Goal: Task Accomplishment & Management: Complete application form

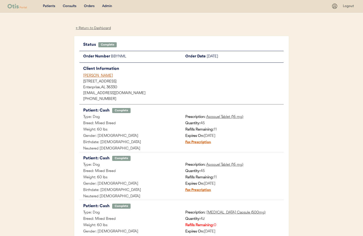
drag, startPoint x: 91, startPoint y: 29, endPoint x: 98, endPoint y: 20, distance: 10.6
click at [91, 29] on div "← Return to Dashboard" at bounding box center [93, 28] width 38 height 6
click at [110, 5] on div "Admin" at bounding box center [107, 6] width 10 height 5
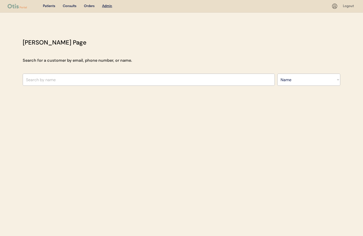
select select ""Name""
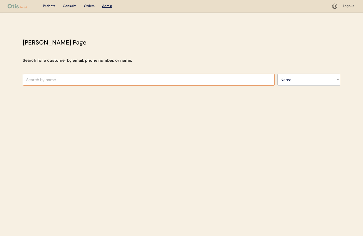
click at [174, 79] on input "text" at bounding box center [149, 79] width 252 height 12
type input "Tin"
type input "Tina Gnann"
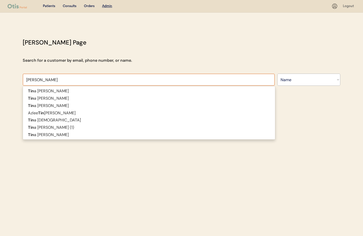
type input "Tina"
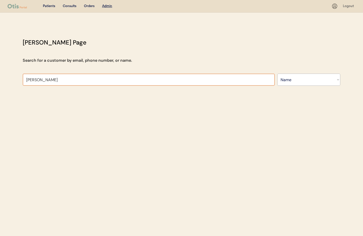
type input "Tina Jones"
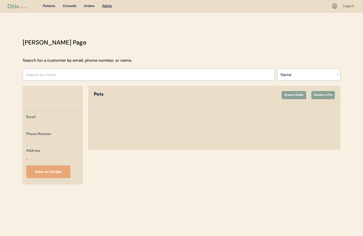
click at [109, 7] on u "Admin" at bounding box center [107, 6] width 10 height 4
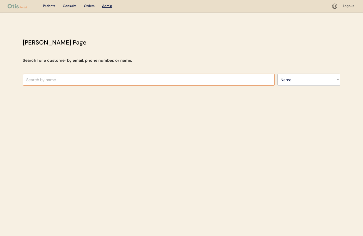
click at [49, 80] on input "text" at bounding box center [149, 79] width 252 height 12
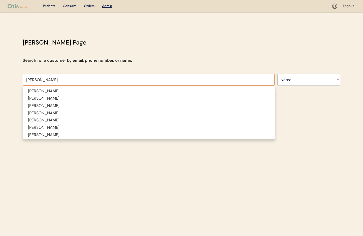
click at [26, 81] on input "Jones" at bounding box center [149, 79] width 252 height 12
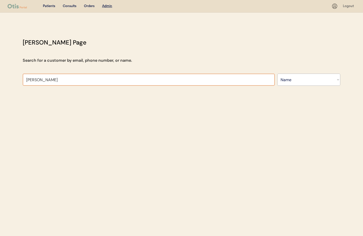
click at [45, 81] on input "Tina Jones" at bounding box center [149, 79] width 252 height 12
type input "Tina Jones"
drag, startPoint x: 185, startPoint y: 55, endPoint x: 186, endPoint y: 52, distance: 3.0
click at [185, 53] on div "Otis Admin Page Search for a customer by email, phone number, or name. Jones Se…" at bounding box center [182, 63] width 328 height 50
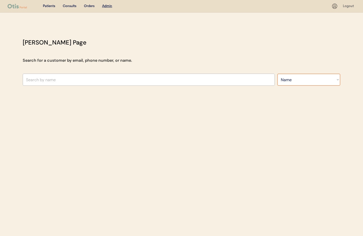
click at [302, 81] on select "Search By Name Email Phone Number" at bounding box center [309, 79] width 63 height 12
select select ""Email""
click at [278, 73] on select "Search By Name Email Phone Number" at bounding box center [309, 79] width 63 height 12
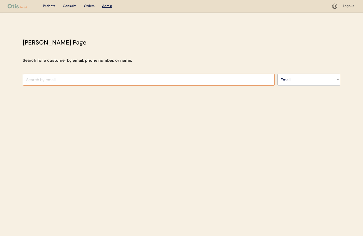
click at [60, 78] on input "input" at bounding box center [149, 79] width 252 height 12
drag, startPoint x: 75, startPoint y: 79, endPoint x: 9, endPoint y: 77, distance: 65.4
click at [9, 77] on div "Patients Consults Orders Admin Logout Otis Admin Page Search for a customer by …" at bounding box center [181, 118] width 363 height 236
type input "tpjones98@gmail.com"
click at [298, 83] on select "Search By Name Email Phone Number" at bounding box center [309, 79] width 63 height 12
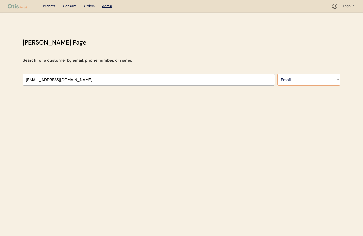
select select ""Name""
click at [278, 73] on select "Search By Name Email Phone Number" at bounding box center [309, 79] width 63 height 12
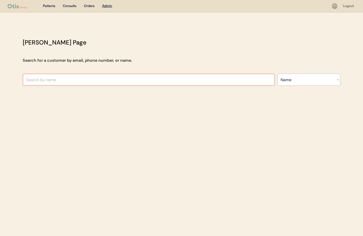
click at [141, 82] on input "text" at bounding box center [149, 79] width 252 height 12
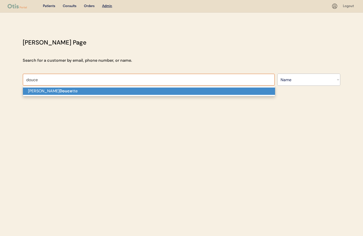
drag, startPoint x: 146, startPoint y: 95, endPoint x: 143, endPoint y: 91, distance: 5.0
click at [146, 95] on span "Cheryl Douce tte" at bounding box center [149, 91] width 253 height 10
click at [143, 90] on p "Cheryl Douce tte" at bounding box center [149, 90] width 252 height 7
type input "Cheryl Doucette"
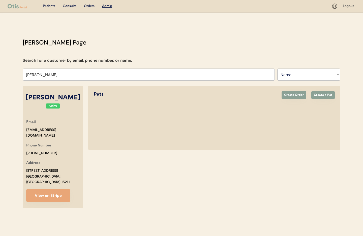
select select "true"
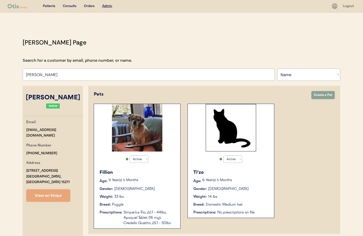
type input "Cheryl Doucette"
click at [160, 192] on div "Fillion Age: 9 Year(s) 5 Months Gender: Male Weight: 33 lbs Breed: Puggle Presc…" at bounding box center [137, 197] width 81 height 62
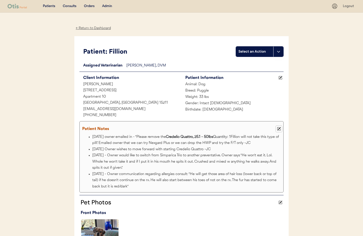
click at [279, 129] on icon at bounding box center [279, 129] width 4 height 4
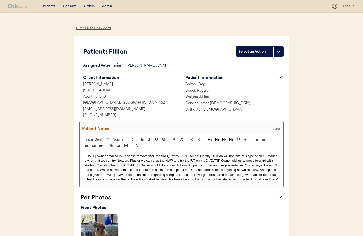
click at [85, 155] on p ";[DATE] owner emailed in - "Please remove the Credelio Quattro, 25.1 - 50lbs Qu…" at bounding box center [182, 167] width 194 height 28
click at [217, 160] on p ";[DATE] owner emailed in - "Please remove the Credelio Quattro, 25.1 - 50lbs Qu…" at bounding box center [182, 167] width 194 height 28
click at [215, 160] on p ";8/14/25 owner emailed in - "Please remove the Credelio Quattro, 25.1 - 50lbs Q…" at bounding box center [182, 167] width 194 height 28
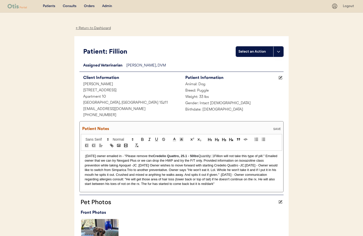
click at [85, 156] on p ";8/14/25 owner emailed in - "Please remove the Credelio Quattro, 25.1 - 50lbs Q…" at bounding box center [182, 169] width 194 height 33
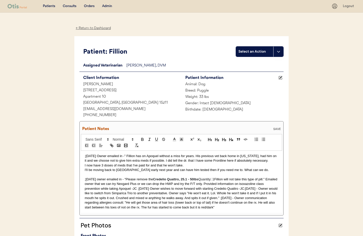
drag, startPoint x: 85, startPoint y: 170, endPoint x: 90, endPoint y: 175, distance: 7.0
click at [85, 170] on p "I'll be moving back to New England early next year and can have him tested then…" at bounding box center [182, 169] width 194 height 5
click at [170, 169] on p "I now have 3 doses of meds that I've paid for and that he won't take. I'll be m…" at bounding box center [182, 167] width 194 height 9
click at [84, 179] on div ";8/15/25 Owner emailed in -" Fillion has on Apoquel without a miss for years. H…" at bounding box center [181, 181] width 201 height 62
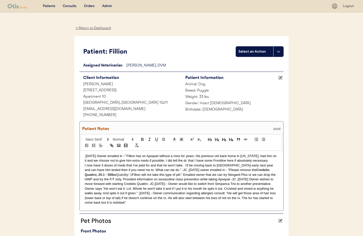
click at [278, 128] on div "SAVE" at bounding box center [277, 128] width 10 height 3
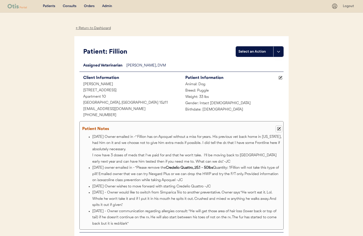
click at [279, 129] on use at bounding box center [280, 129] width 4 height 4
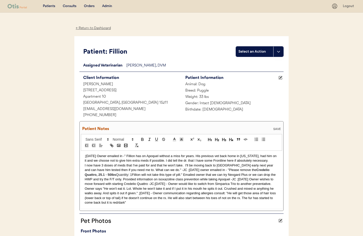
click at [85, 165] on p "I now have 3 doses of meds that I've paid for and that he won't take. I'll be m…" at bounding box center [182, 184] width 194 height 42
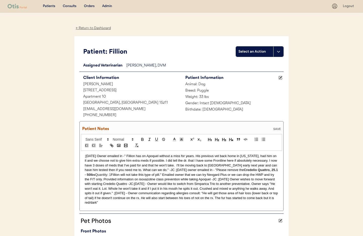
click at [280, 128] on div "SAVE" at bounding box center [277, 128] width 10 height 3
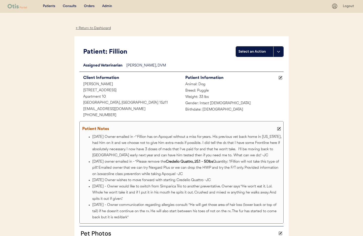
click at [107, 7] on div "Admin" at bounding box center [107, 6] width 10 height 5
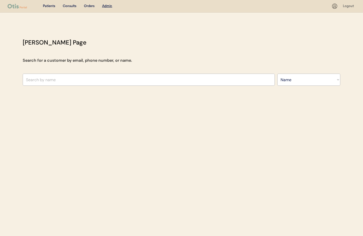
select select ""Name""
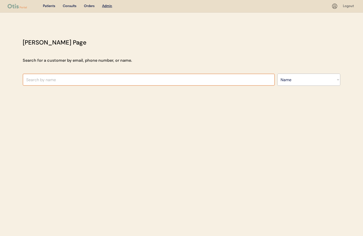
click at [158, 82] on input "text" at bounding box center [149, 79] width 252 height 12
type input "Wen"
type input "Wendy Elwyn"
type input "Wen"
type input "Wendy Elwyn"
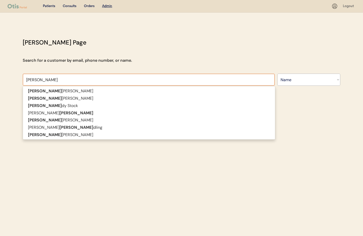
type input "Wend"
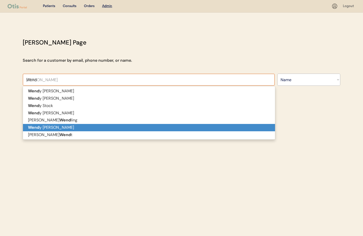
click at [118, 125] on p "Wend y DelPiano" at bounding box center [149, 127] width 252 height 7
type input "Wendy DelPiano"
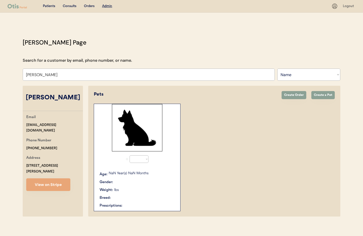
select select "true"
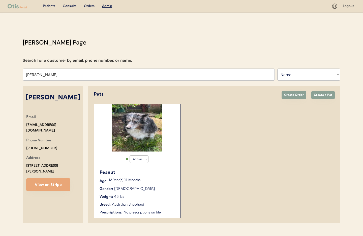
scroll to position [11, 0]
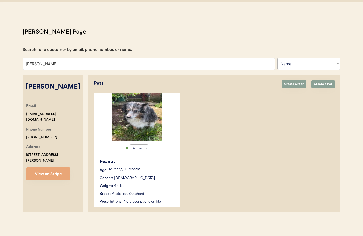
type input "Wendy DelPiano"
click at [160, 176] on div "Gender: Female" at bounding box center [138, 177] width 76 height 5
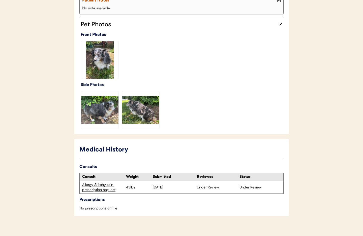
scroll to position [128, 0]
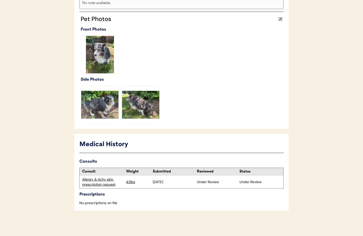
click at [100, 185] on div "Allergy & itchy skin prescription request" at bounding box center [102, 182] width 41 height 10
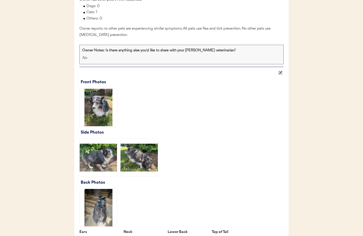
scroll to position [561, 0]
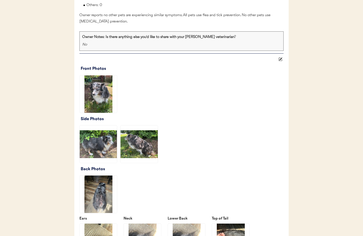
click at [103, 106] on img at bounding box center [98, 93] width 37 height 37
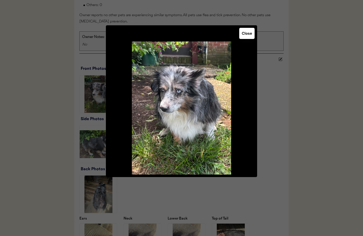
drag, startPoint x: 254, startPoint y: 35, endPoint x: 251, endPoint y: 35, distance: 3.3
click at [254, 35] on button "Close" at bounding box center [247, 33] width 15 height 11
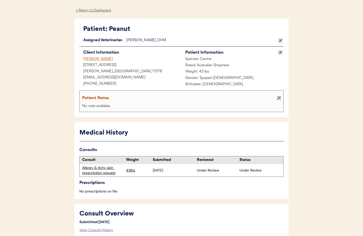
scroll to position [0, 0]
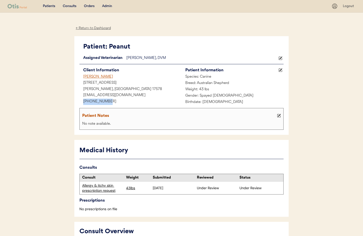
click at [75, 100] on div "Patient: Peanut Loading... Assigned Veterinarian Dr. Clanin, DVM Client Informa…" at bounding box center [181, 85] width 215 height 99
copy div "+17175751750"
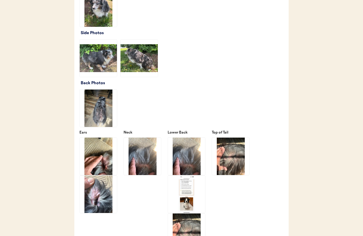
scroll to position [647, 0]
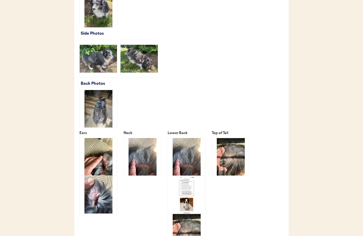
click at [96, 63] on img at bounding box center [98, 58] width 37 height 37
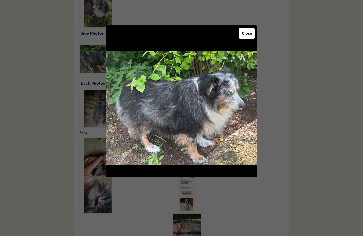
click at [249, 35] on button "Close" at bounding box center [247, 33] width 15 height 11
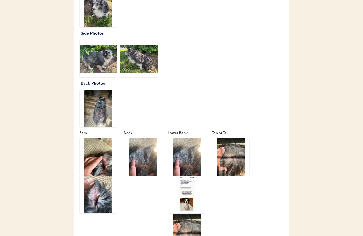
click at [138, 74] on img at bounding box center [139, 58] width 37 height 37
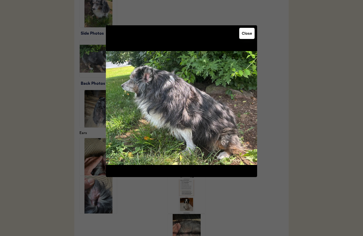
drag, startPoint x: 247, startPoint y: 34, endPoint x: 231, endPoint y: 52, distance: 23.6
click at [246, 34] on button "Close" at bounding box center [247, 33] width 15 height 11
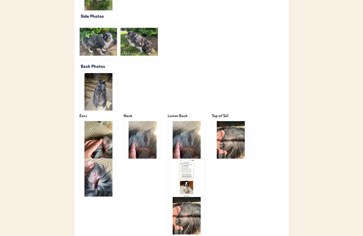
scroll to position [669, 0]
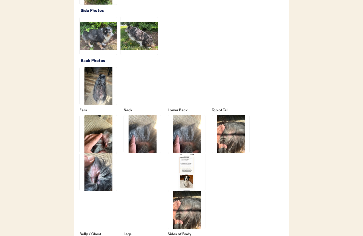
click at [99, 100] on img at bounding box center [98, 85] width 37 height 37
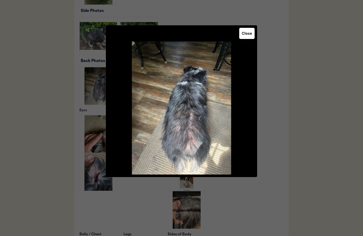
drag, startPoint x: 249, startPoint y: 32, endPoint x: 236, endPoint y: 42, distance: 16.8
click at [249, 32] on button "Close" at bounding box center [247, 33] width 15 height 11
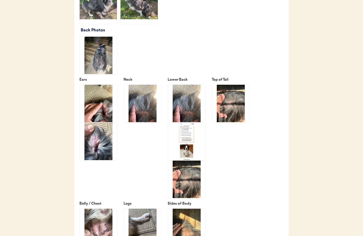
scroll to position [705, 0]
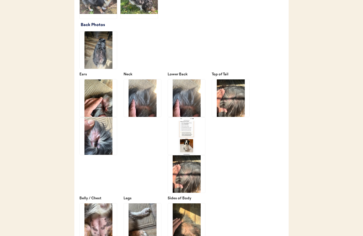
click at [94, 105] on img at bounding box center [98, 97] width 37 height 37
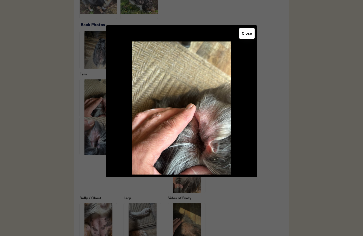
click at [245, 37] on button "Close" at bounding box center [247, 33] width 15 height 11
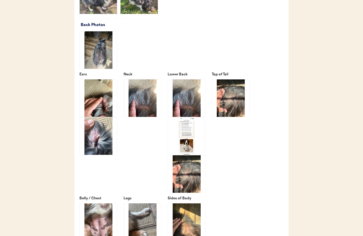
click at [87, 154] on img at bounding box center [98, 135] width 37 height 37
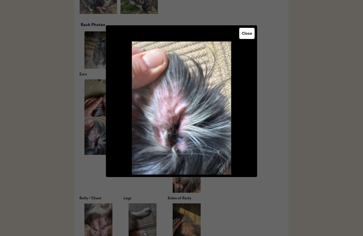
drag, startPoint x: 246, startPoint y: 36, endPoint x: 225, endPoint y: 52, distance: 26.1
click at [245, 36] on button "Close" at bounding box center [247, 33] width 15 height 11
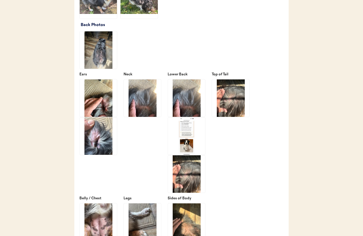
click at [99, 109] on img at bounding box center [98, 97] width 37 height 37
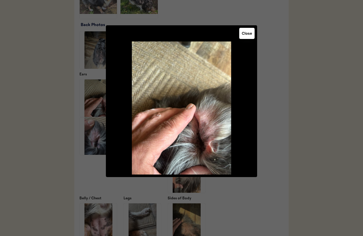
click at [247, 34] on button "Close" at bounding box center [247, 33] width 15 height 11
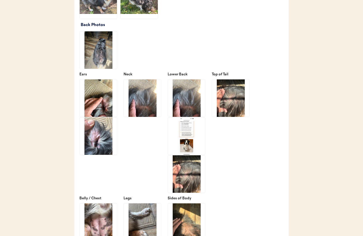
click at [144, 112] on img at bounding box center [142, 97] width 37 height 37
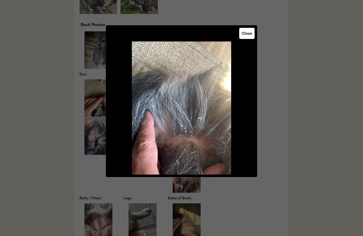
click at [249, 36] on button "Close" at bounding box center [247, 33] width 15 height 11
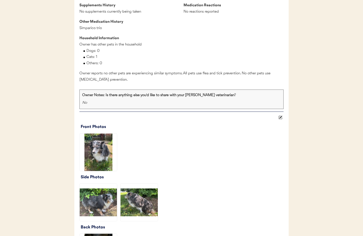
scroll to position [502, 0]
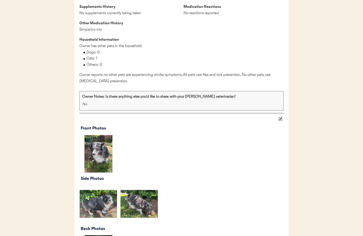
click at [282, 121] on icon at bounding box center [281, 119] width 4 height 4
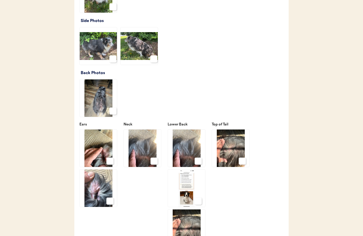
scroll to position [679, 0]
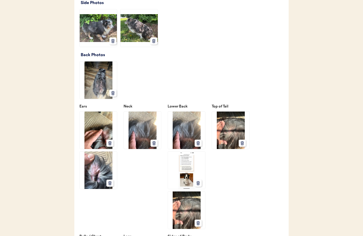
click at [154, 145] on icon at bounding box center [154, 143] width 5 height 5
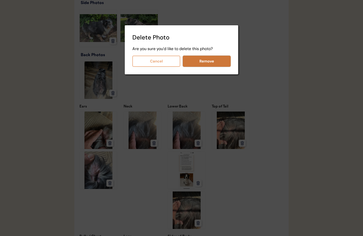
click at [208, 59] on button "Remove" at bounding box center [207, 61] width 48 height 11
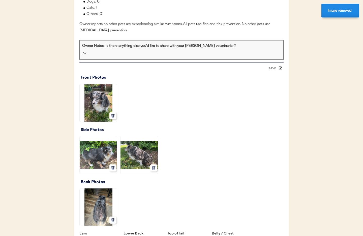
scroll to position [480, 0]
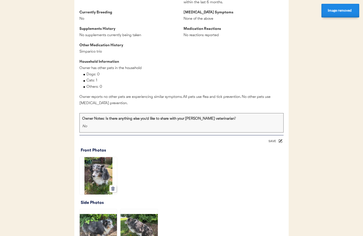
drag, startPoint x: 271, startPoint y: 148, endPoint x: 270, endPoint y: 151, distance: 2.9
click at [271, 142] on div "SAVE" at bounding box center [273, 140] width 10 height 3
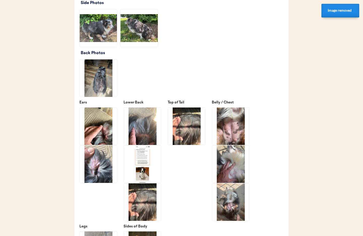
scroll to position [678, 0]
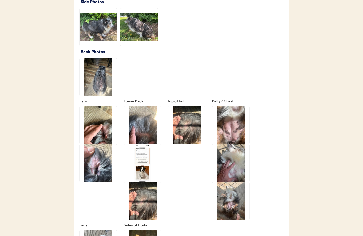
click at [155, 159] on img at bounding box center [142, 162] width 37 height 37
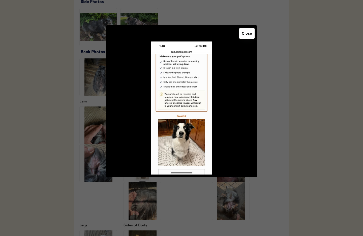
click at [250, 38] on button "Close" at bounding box center [247, 33] width 15 height 11
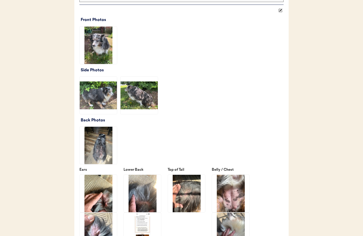
scroll to position [587, 0]
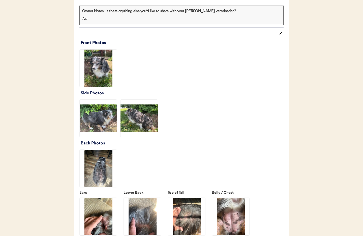
click at [281, 35] on use at bounding box center [281, 34] width 4 height 4
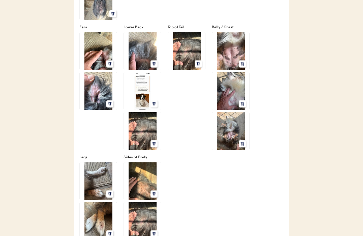
scroll to position [766, 0]
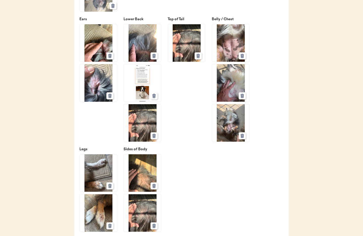
click at [156, 98] on icon at bounding box center [154, 95] width 5 height 5
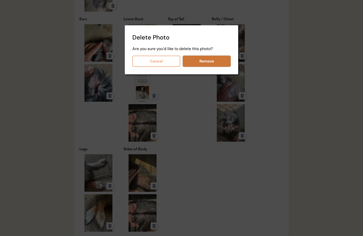
click at [212, 65] on button "Remove" at bounding box center [207, 61] width 48 height 11
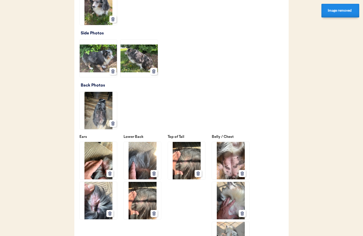
scroll to position [600, 0]
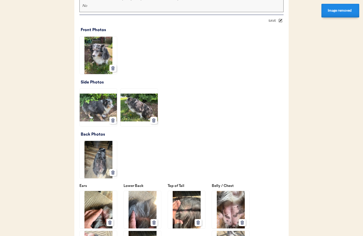
drag, startPoint x: 273, startPoint y: 28, endPoint x: 270, endPoint y: 35, distance: 7.9
click at [273, 22] on div "SAVE" at bounding box center [273, 20] width 10 height 3
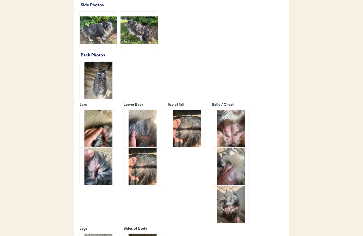
scroll to position [673, 0]
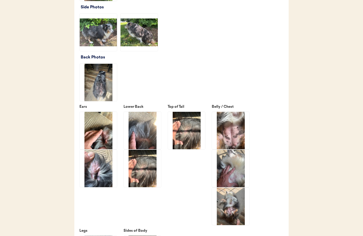
click at [99, 175] on img at bounding box center [98, 167] width 37 height 37
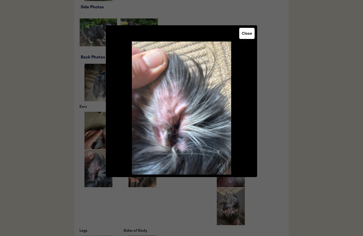
click at [250, 34] on button "Close" at bounding box center [247, 33] width 15 height 11
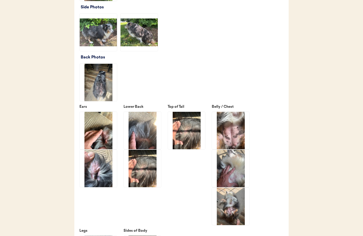
click at [109, 91] on img at bounding box center [98, 82] width 37 height 37
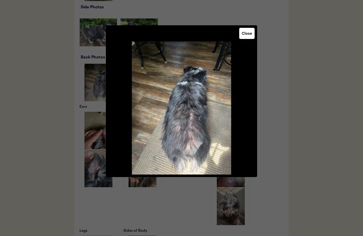
click at [99, 134] on div at bounding box center [181, 118] width 363 height 236
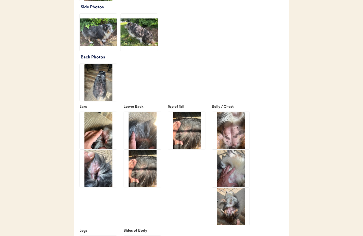
click at [100, 136] on img at bounding box center [98, 130] width 37 height 37
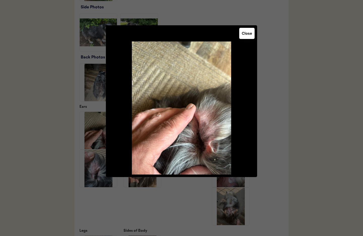
click at [248, 32] on button "Close" at bounding box center [247, 33] width 15 height 11
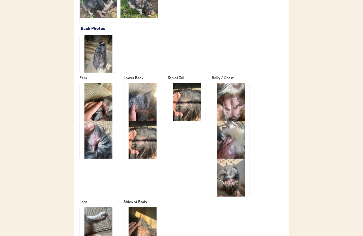
scroll to position [718, 0]
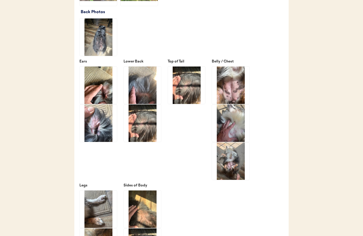
click at [153, 95] on img at bounding box center [142, 84] width 37 height 37
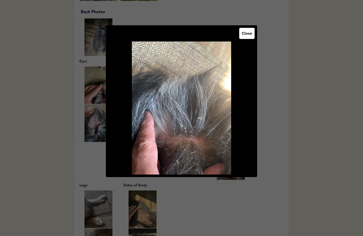
click at [251, 34] on button "Close" at bounding box center [247, 33] width 15 height 11
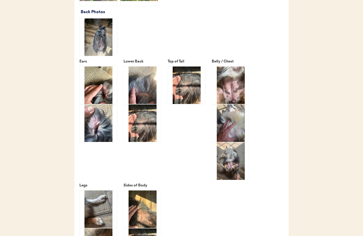
drag, startPoint x: 144, startPoint y: 130, endPoint x: 211, endPoint y: 75, distance: 86.1
click at [144, 130] on img at bounding box center [142, 122] width 37 height 37
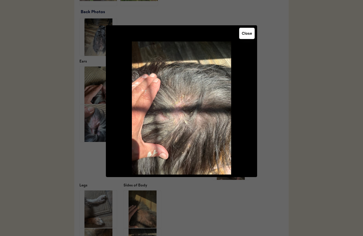
click at [251, 30] on button "Close" at bounding box center [247, 33] width 15 height 11
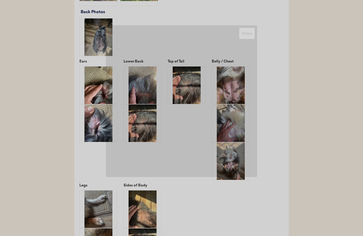
scroll to position [718, 0]
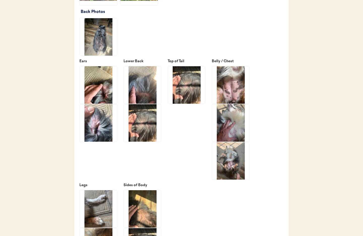
click at [191, 91] on img at bounding box center [186, 84] width 37 height 37
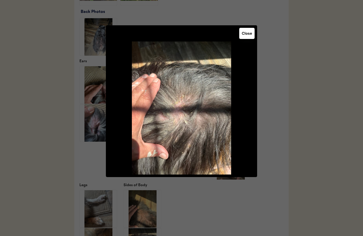
click at [243, 31] on button "Close" at bounding box center [247, 33] width 15 height 11
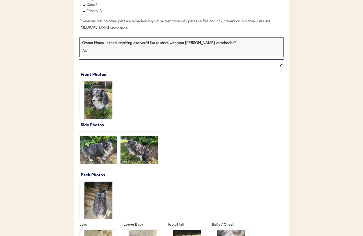
scroll to position [550, 0]
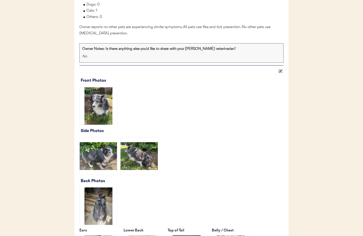
click at [282, 73] on icon at bounding box center [281, 71] width 4 height 4
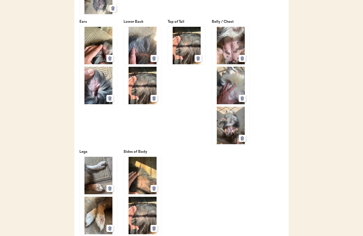
scroll to position [739, 0]
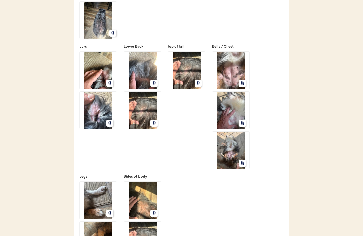
click at [196, 85] on icon at bounding box center [198, 83] width 5 height 5
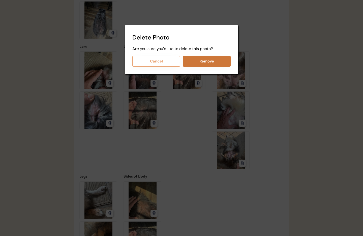
click at [210, 63] on button "Remove" at bounding box center [207, 61] width 48 height 11
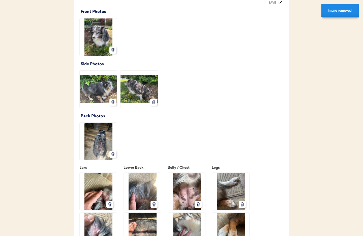
scroll to position [614, 0]
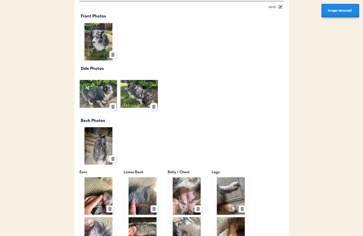
click at [272, 9] on div "SAVE" at bounding box center [273, 7] width 10 height 3
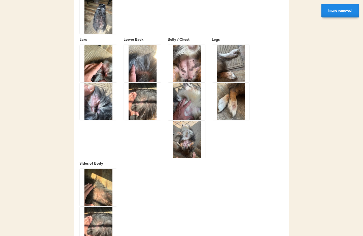
scroll to position [741, 0]
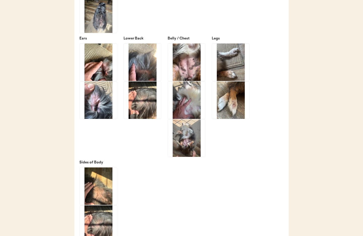
click at [194, 74] on img at bounding box center [186, 61] width 37 height 37
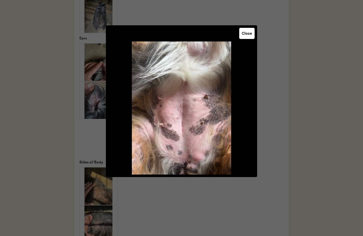
click at [245, 34] on button "Close" at bounding box center [247, 33] width 15 height 11
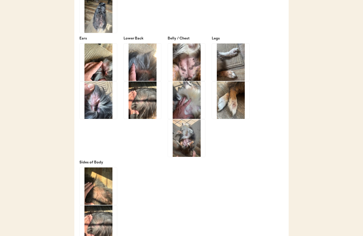
click at [193, 108] on img at bounding box center [186, 99] width 37 height 37
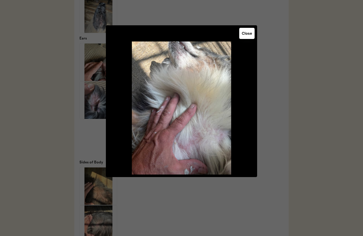
click at [245, 37] on button "Close" at bounding box center [247, 33] width 15 height 11
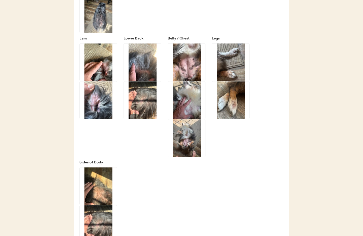
click at [183, 149] on img at bounding box center [186, 137] width 37 height 37
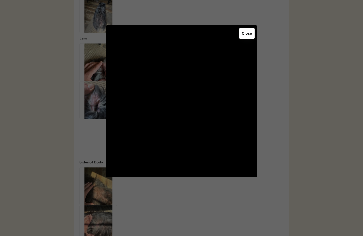
click at [245, 34] on button "Close" at bounding box center [247, 33] width 15 height 11
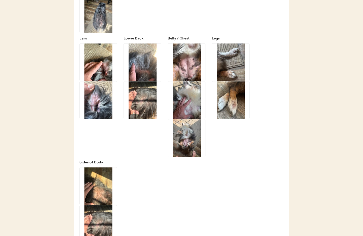
click at [187, 140] on img at bounding box center [186, 137] width 37 height 37
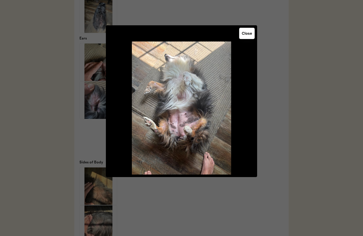
click at [246, 32] on button "Close" at bounding box center [247, 33] width 15 height 11
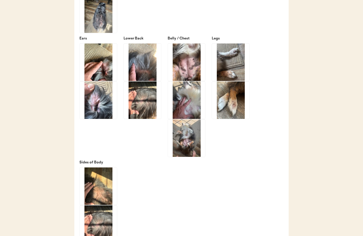
click at [237, 69] on img at bounding box center [230, 61] width 37 height 37
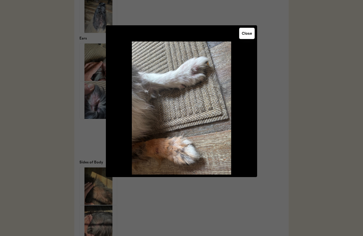
click at [247, 36] on button "Close" at bounding box center [247, 33] width 15 height 11
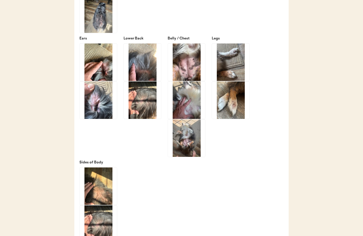
drag, startPoint x: 234, startPoint y: 97, endPoint x: 243, endPoint y: 72, distance: 27.1
click at [234, 97] on img at bounding box center [230, 99] width 37 height 37
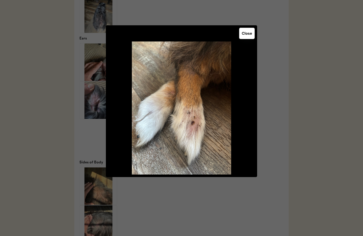
drag, startPoint x: 247, startPoint y: 38, endPoint x: 247, endPoint y: 63, distance: 24.7
click at [247, 38] on button "Close" at bounding box center [247, 33] width 15 height 11
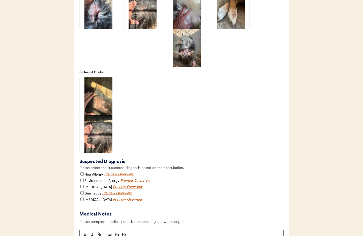
scroll to position [837, 0]
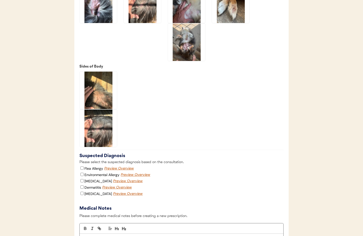
click at [109, 103] on img at bounding box center [98, 89] width 37 height 37
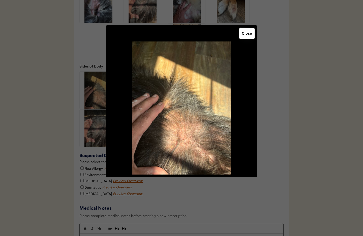
click at [244, 36] on button "Close" at bounding box center [247, 33] width 15 height 11
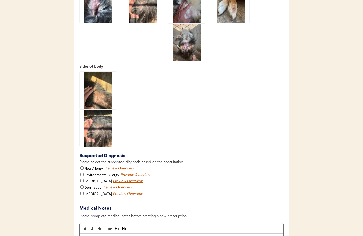
click at [88, 144] on img at bounding box center [98, 127] width 37 height 37
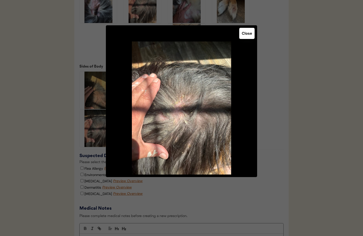
click at [243, 34] on button "Close" at bounding box center [247, 33] width 15 height 11
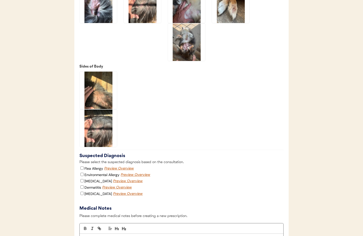
click at [101, 109] on img at bounding box center [98, 89] width 37 height 37
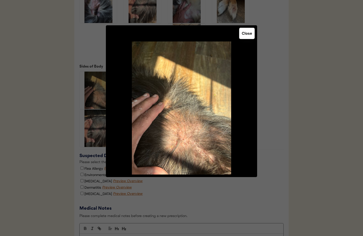
drag, startPoint x: 245, startPoint y: 37, endPoint x: 222, endPoint y: 68, distance: 38.7
click at [245, 37] on button "Close" at bounding box center [247, 33] width 15 height 11
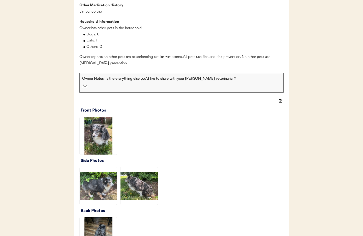
scroll to position [418, 0]
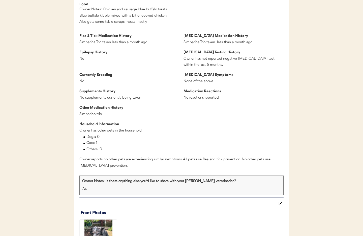
click at [280, 206] on button at bounding box center [281, 203] width 6 height 6
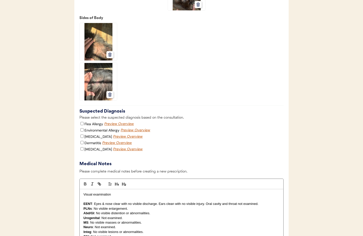
scroll to position [898, 0]
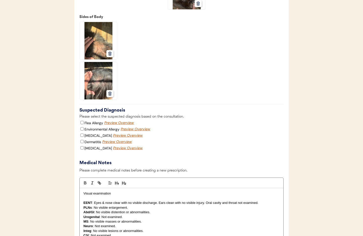
click at [110, 96] on icon at bounding box center [110, 93] width 5 height 5
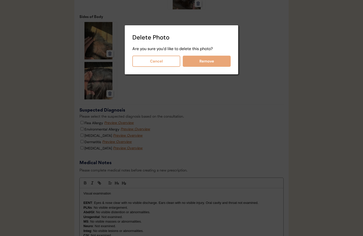
click at [205, 59] on button "Remove" at bounding box center [207, 61] width 48 height 11
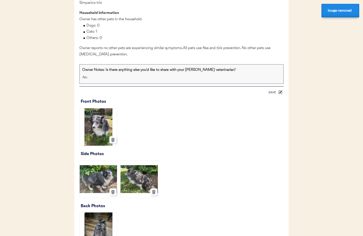
scroll to position [531, 0]
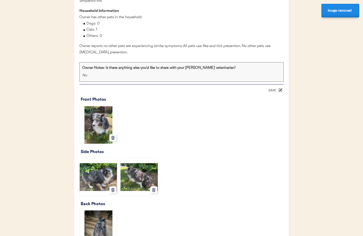
click at [274, 92] on div "SAVE" at bounding box center [273, 90] width 10 height 3
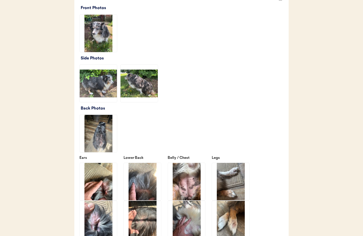
scroll to position [621, 0]
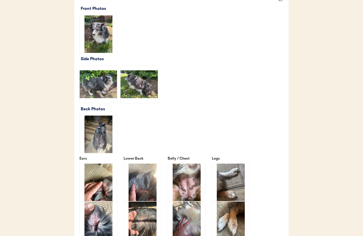
click at [126, 89] on img at bounding box center [139, 83] width 37 height 37
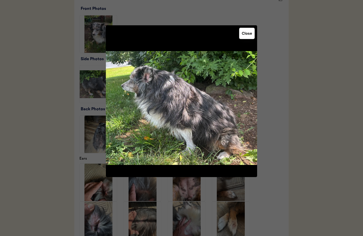
click at [246, 37] on button "Close" at bounding box center [247, 33] width 15 height 11
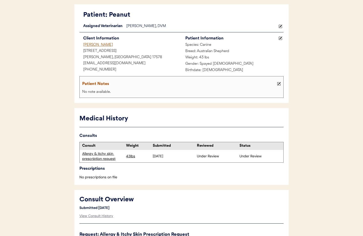
scroll to position [0, 0]
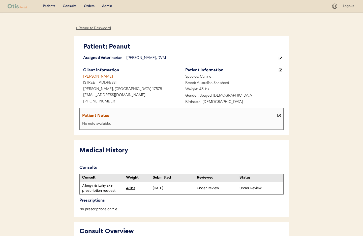
click at [107, 6] on div "Admin" at bounding box center [107, 6] width 10 height 5
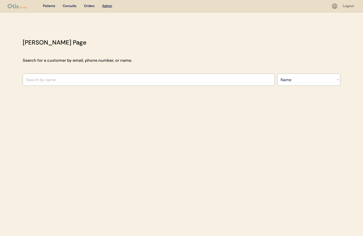
select select ""Name""
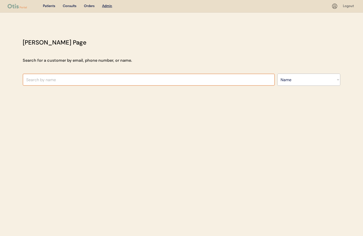
click at [86, 78] on input "text" at bounding box center [149, 79] width 252 height 12
type input "[PERSON_NAME]"
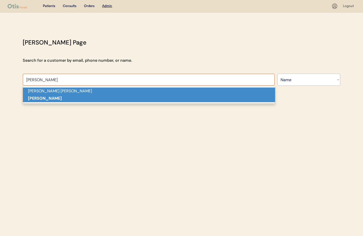
click at [82, 98] on p "[PERSON_NAME]" at bounding box center [149, 98] width 252 height 7
type input "[PERSON_NAME]"
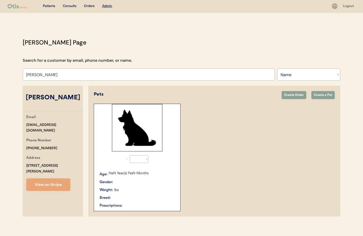
select select "true"
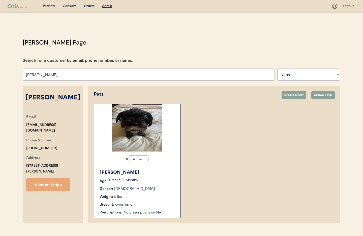
scroll to position [11, 0]
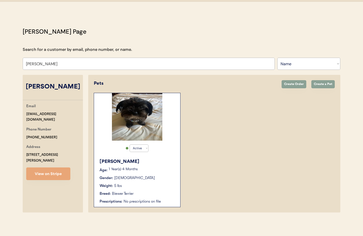
type input "[PERSON_NAME]"
click at [150, 166] on div "Molly Age: 1 Year(s) 4 Months Gender: Female Weight: 5 lbs Breed: Biewer Terrie…" at bounding box center [137, 180] width 81 height 51
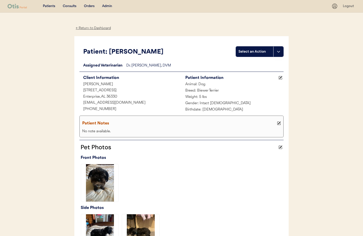
click at [105, 6] on div "Admin" at bounding box center [107, 6] width 10 height 5
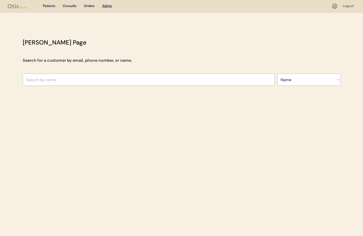
select select ""Name""
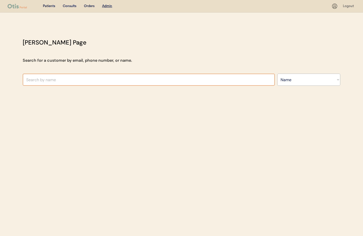
click at [65, 80] on input "text" at bounding box center [149, 79] width 252 height 12
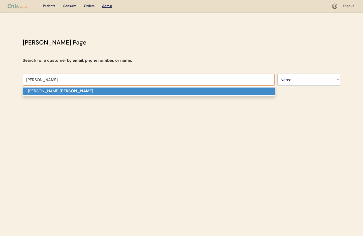
click at [68, 92] on p "Heather Mcquade" at bounding box center [149, 90] width 252 height 7
type input "Heather Mcquade"
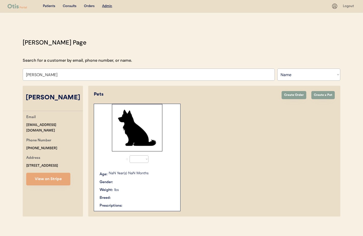
select select "true"
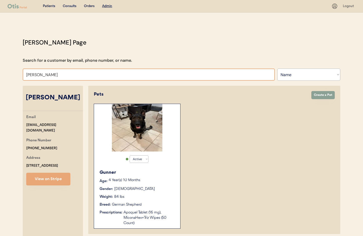
drag, startPoint x: 64, startPoint y: 73, endPoint x: 20, endPoint y: 73, distance: 43.9
click at [20, 73] on div "Otis Admin Page Search for a customer by email, phone number, or name. Heather …" at bounding box center [182, 164] width 328 height 252
type input "Alicia"
type input "Alicia fryer"
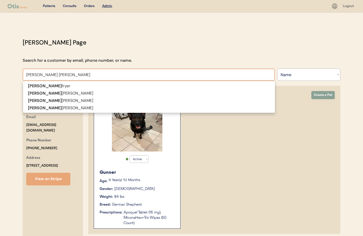
type input "[PERSON_NAME]"
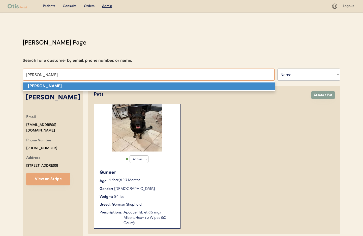
click at [40, 83] on p "[PERSON_NAME]" at bounding box center [149, 85] width 252 height 7
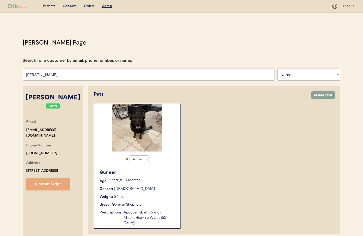
select select "true"
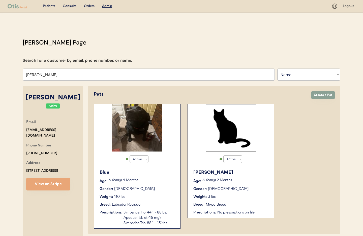
type input "[PERSON_NAME]"
click at [159, 198] on div "Weight: 110 lbs" at bounding box center [138, 196] width 76 height 5
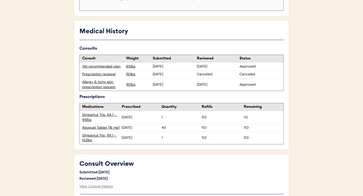
scroll to position [170, 0]
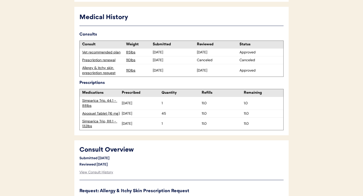
click at [96, 71] on div "Allergy & itchy skin prescription request" at bounding box center [102, 71] width 41 height 10
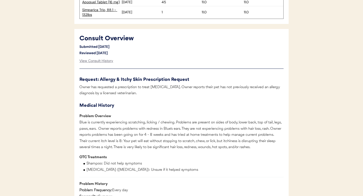
scroll to position [0, 0]
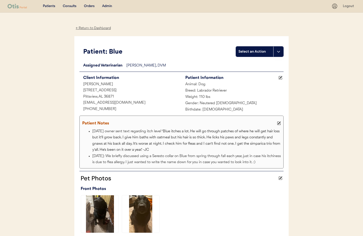
click at [92, 29] on div "← Return to Dashboard" at bounding box center [93, 28] width 38 height 6
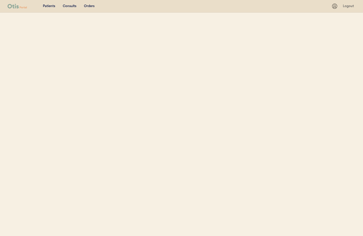
select select ""Name""
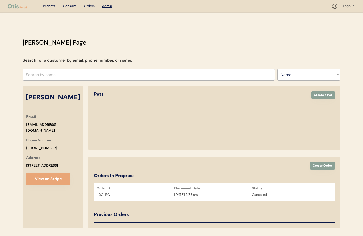
select select "true"
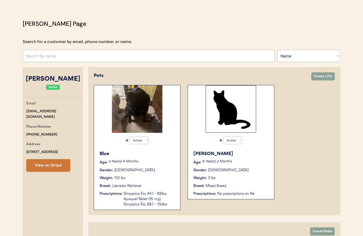
scroll to position [11, 0]
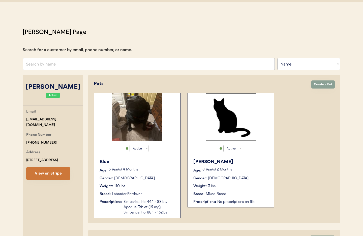
click at [45, 173] on button "View on Stripe" at bounding box center [48, 173] width 44 height 13
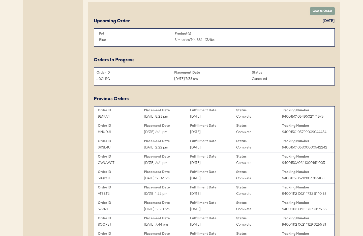
scroll to position [239, 0]
click at [177, 113] on div "Aug 8, 2025 8:23 pm" at bounding box center [167, 116] width 46 height 6
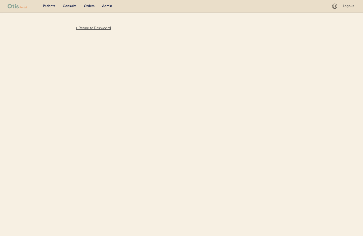
click at [90, 28] on div "← Return to Dashboard" at bounding box center [93, 28] width 38 height 6
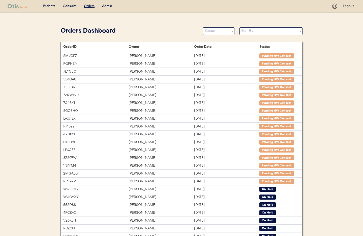
click at [106, 5] on div "Admin" at bounding box center [107, 6] width 10 height 5
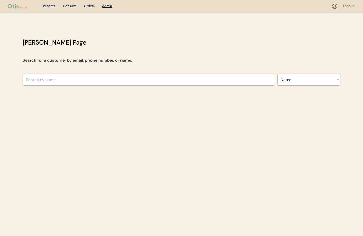
select select ""Name""
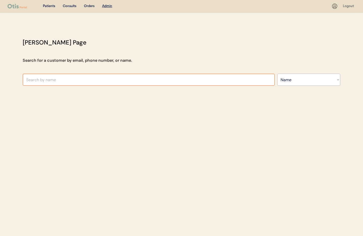
click at [58, 77] on input "text" at bounding box center [149, 79] width 252 height 12
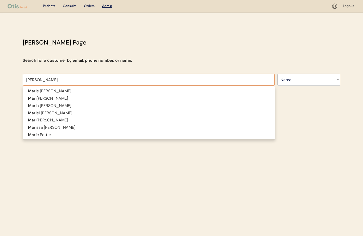
type input "Maria Cedeno"
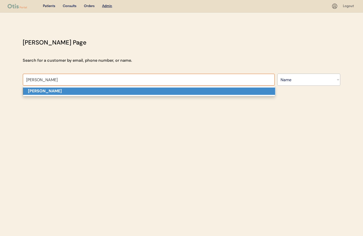
click at [47, 90] on strong "Maria Cedeno" at bounding box center [45, 90] width 34 height 5
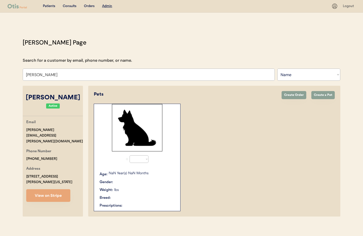
select select "true"
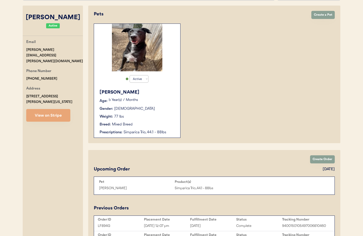
scroll to position [79, 0]
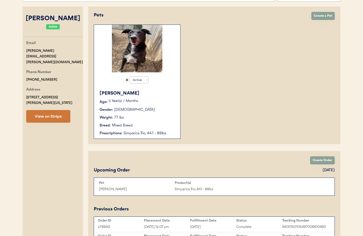
type input "Maria Cedeno"
click at [46, 110] on button "View on Stripe" at bounding box center [48, 116] width 44 height 13
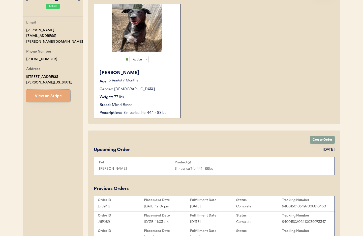
scroll to position [107, 0]
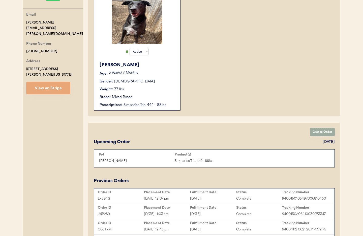
click at [325, 133] on button "Create Order" at bounding box center [322, 132] width 25 height 8
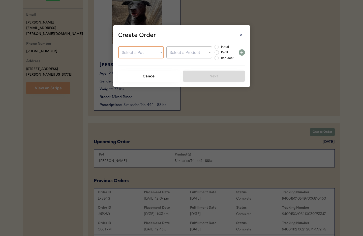
click at [137, 54] on select "Select a Pet Clemente" at bounding box center [141, 52] width 46 height 12
select select ""1348695171700984260__LOOKUP__1737650194434x929685698572714000""
click at [118, 46] on select "Select a Pet Clemente" at bounding box center [141, 52] width 46 height 12
click at [179, 55] on select "Select a Product Simparica Trio, 44.1 - 88lbs" at bounding box center [190, 52] width 46 height 12
select select ""1348695171700984260__LOOKUP__1737689046816x451099675487633400""
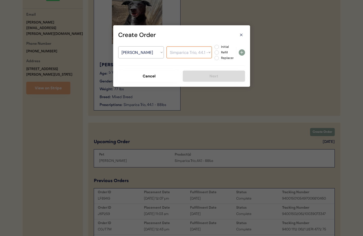
click at [167, 46] on select "Select a Product Simparica Trio, 44.1 - 88lbs" at bounding box center [190, 52] width 46 height 12
click at [220, 52] on label "Refill" at bounding box center [231, 52] width 22 height 3
click at [214, 48] on input "Refill" at bounding box center [212, 46] width 3 height 3
radio input "true"
click at [243, 53] on icon at bounding box center [242, 52] width 6 height 6
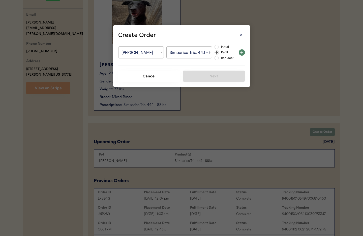
select select ""PLACEHOLDER_1427118222253""
radio input "false"
select select ""PLACEHOLDER_1427118222253""
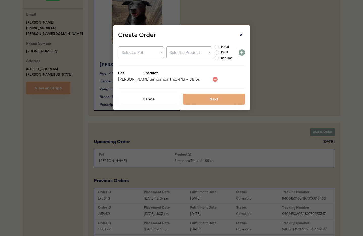
click at [203, 105] on div "Create Order Select a Pet Clemente Select a Product Initial Refill Replacement …" at bounding box center [181, 67] width 137 height 84
click at [202, 99] on button "Next" at bounding box center [214, 98] width 62 height 11
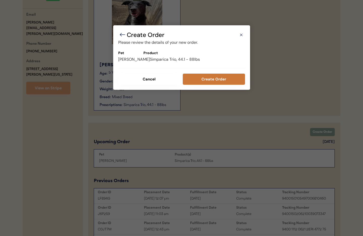
click at [210, 78] on button "Create Order" at bounding box center [214, 78] width 62 height 11
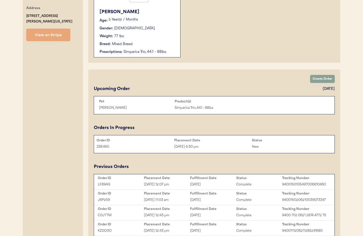
scroll to position [0, 0]
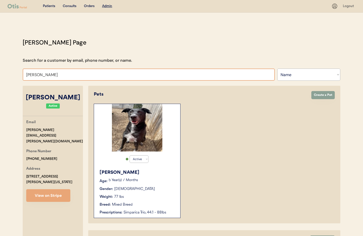
drag, startPoint x: 57, startPoint y: 75, endPoint x: 7, endPoint y: 72, distance: 49.6
click at [7, 72] on div "Patients Consults Orders Admin Logout Otis Admin Page Search for a customer by …" at bounding box center [181, 227] width 363 height 455
type input "jennifer"
type input "jennifer Salzano"
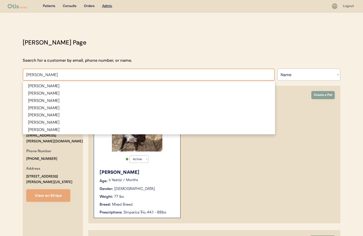
type input "jennifer"
type input "jennifer Salzano"
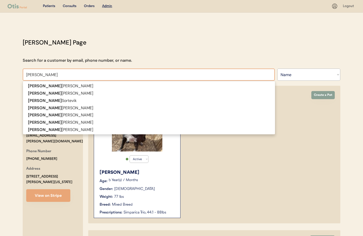
type input "jennifer Ki"
type input "jennifer Kimmel"
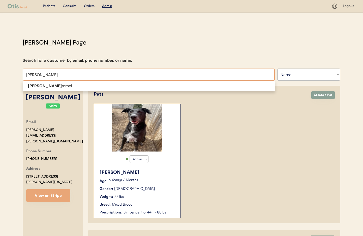
type input "jennifer Kimm"
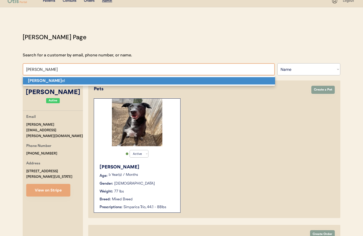
click at [30, 80] on strong "Jennifer Kimm" at bounding box center [45, 80] width 34 height 5
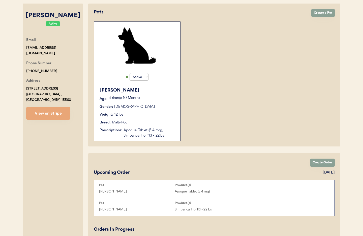
scroll to position [73, 0]
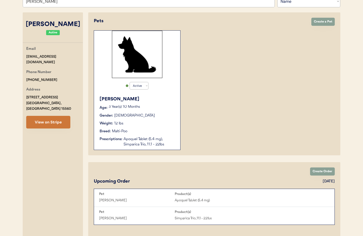
type input "Jennifer Kimmel"
click at [53, 116] on button "View on Stripe" at bounding box center [48, 122] width 44 height 13
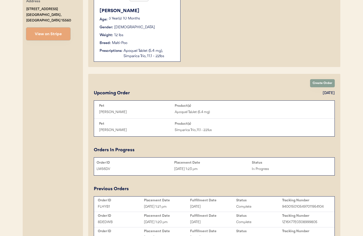
scroll to position [167, 0]
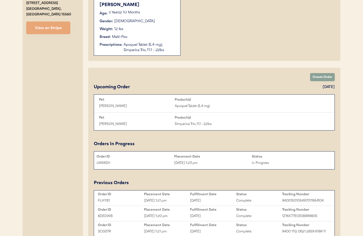
click at [199, 160] on div "Aug 15, 2025 1:23 pm" at bounding box center [213, 163] width 78 height 6
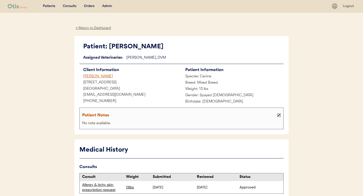
click at [89, 77] on div "[PERSON_NAME]" at bounding box center [131, 77] width 102 height 6
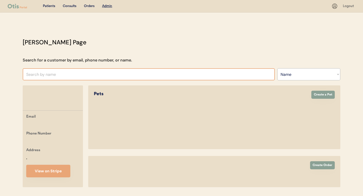
select select ""Name""
select select "true"
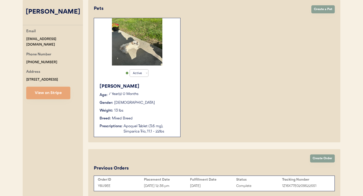
scroll to position [110, 0]
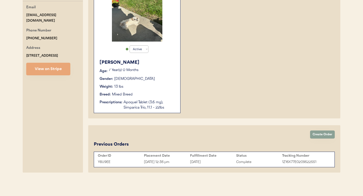
click at [188, 158] on div "Placement Date" at bounding box center [167, 156] width 46 height 4
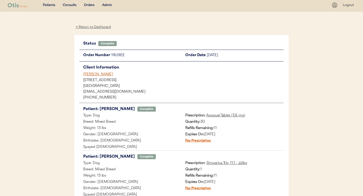
click at [94, 74] on div "[PERSON_NAME]" at bounding box center [183, 74] width 201 height 5
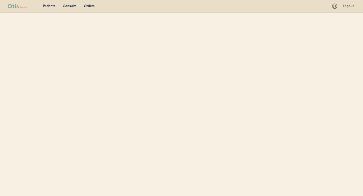
select select ""Name""
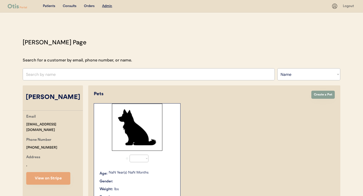
select select "true"
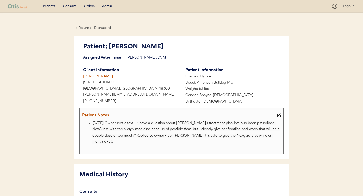
click at [96, 75] on div "[PERSON_NAME]" at bounding box center [131, 77] width 102 height 6
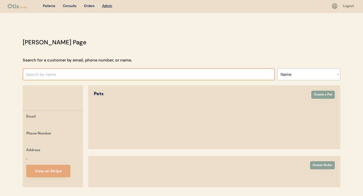
select select ""Name""
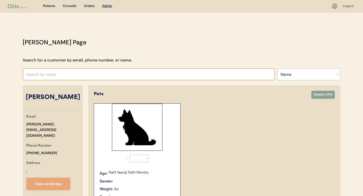
select select "true"
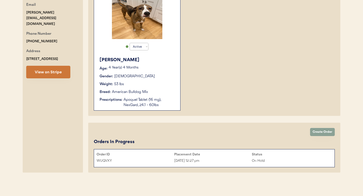
scroll to position [98, 0]
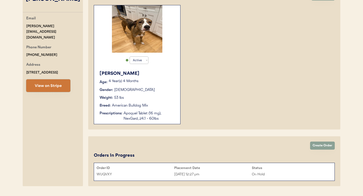
click at [63, 81] on button "View on Stripe" at bounding box center [48, 86] width 44 height 13
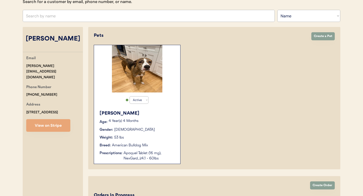
scroll to position [70, 0]
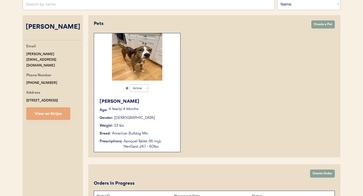
click at [144, 145] on div "Apoquel Tablet (16 mg), NexGard, 24.1 - 60lbs" at bounding box center [150, 144] width 52 height 11
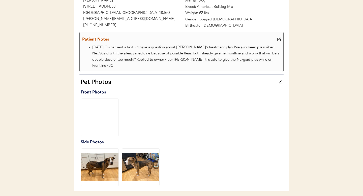
scroll to position [198, 0]
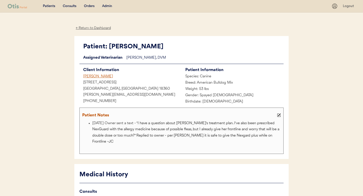
click at [91, 76] on div "[PERSON_NAME]" at bounding box center [131, 77] width 102 height 6
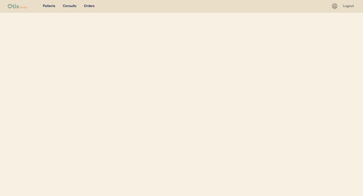
select select ""Name""
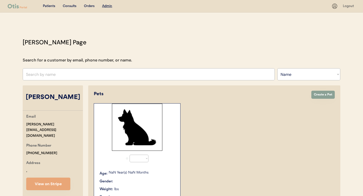
select select "true"
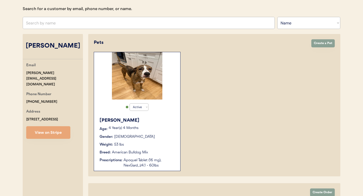
scroll to position [112, 0]
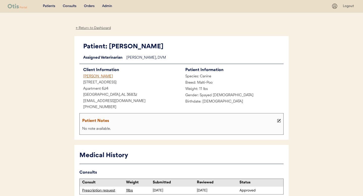
click at [92, 77] on div "Ryan Walters" at bounding box center [131, 77] width 102 height 6
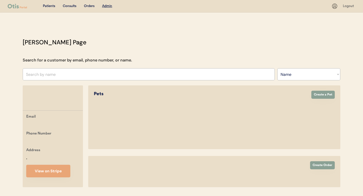
select select ""Name""
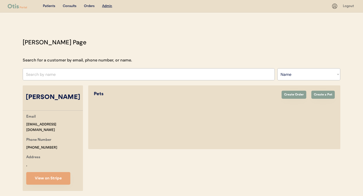
select select "true"
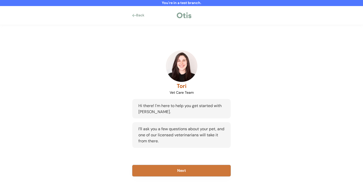
click at [182, 173] on button "Next" at bounding box center [182, 170] width 98 height 11
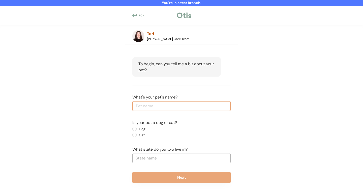
scroll to position [19, 0]
type input "[PERSON_NAME]"
click at [138, 129] on label "Dog" at bounding box center [160, 129] width 45 height 4
click at [132, 129] on input "Dog" at bounding box center [130, 128] width 3 height 3
radio input "true"
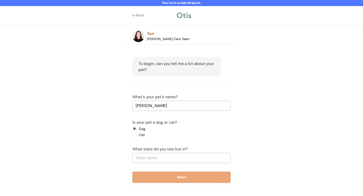
scroll to position [19, 0]
click at [159, 158] on input "text" at bounding box center [182, 158] width 98 height 10
type input "te"
type input "[US_STATE]"
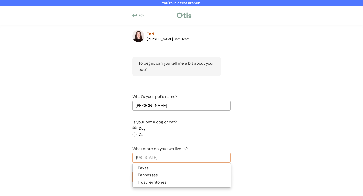
type input "texa"
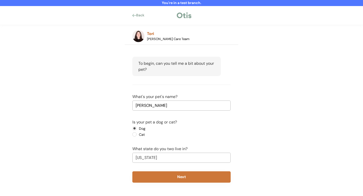
type input "[US_STATE]"
click at [178, 176] on button "Next" at bounding box center [182, 177] width 98 height 11
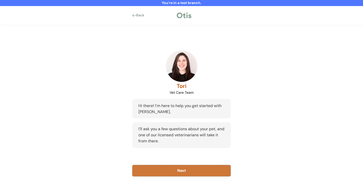
click at [190, 173] on button "Next" at bounding box center [182, 170] width 98 height 11
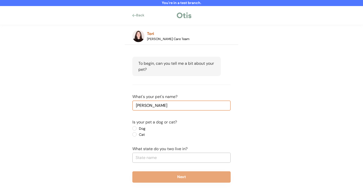
scroll to position [18, 0]
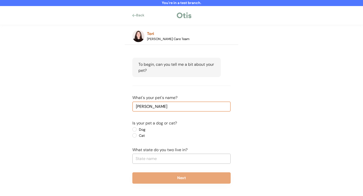
type input "[PERSON_NAME]"
click at [138, 130] on label "Dog" at bounding box center [160, 130] width 45 height 4
click at [132, 130] on input "Dog" at bounding box center [130, 129] width 3 height 3
radio input "true"
click at [148, 156] on input "text" at bounding box center [182, 159] width 98 height 10
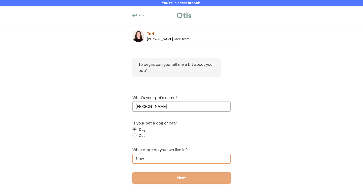
type input "New"
type input "[US_STATE]"
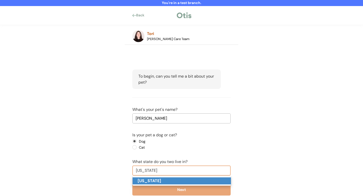
drag, startPoint x: 149, startPoint y: 180, endPoint x: 155, endPoint y: 172, distance: 9.9
click at [150, 179] on strong "New York" at bounding box center [149, 180] width 23 height 5
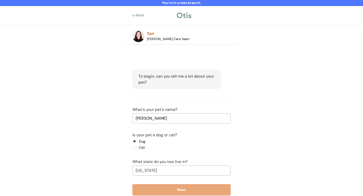
scroll to position [19, 0]
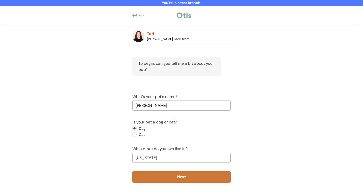
type input "New York"
click at [178, 175] on button "Next" at bounding box center [182, 177] width 98 height 11
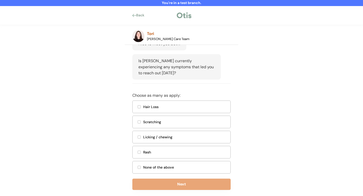
scroll to position [105, 0]
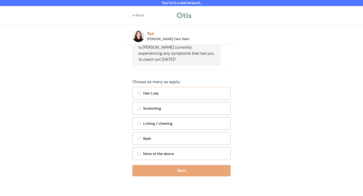
click at [150, 94] on div "Hair Loss" at bounding box center [185, 93] width 84 height 5
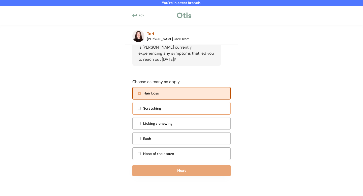
click at [147, 109] on div "Scratching" at bounding box center [185, 108] width 84 height 5
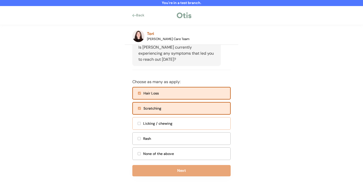
click at [148, 123] on div "Licking / chewing" at bounding box center [185, 123] width 84 height 5
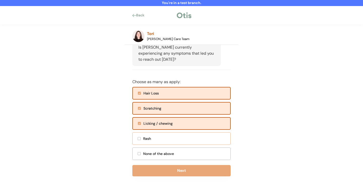
click at [147, 135] on div "Rash" at bounding box center [182, 139] width 98 height 13
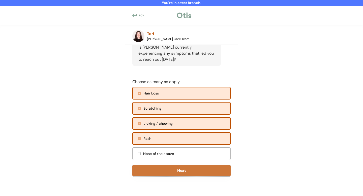
click at [188, 171] on button "Next" at bounding box center [182, 170] width 98 height 11
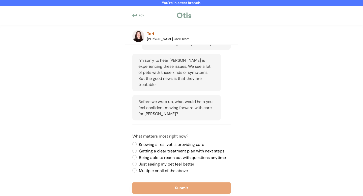
scroll to position [155, 0]
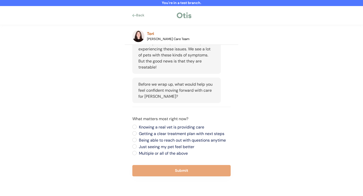
click at [138, 133] on label "Getting a clear treatment plan with next steps" at bounding box center [184, 134] width 93 height 4
click at [132, 129] on input "Getting a clear treatment plan with next steps" at bounding box center [130, 126] width 3 height 3
radio input "true"
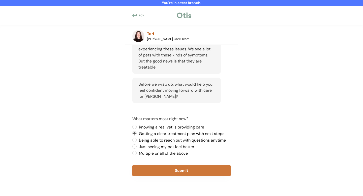
click at [181, 174] on button "Submit" at bounding box center [182, 170] width 98 height 11
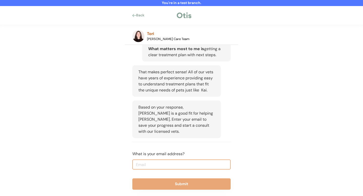
scroll to position [228, 0]
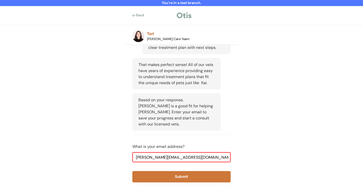
type input "janine@otispetcare.com"
click at [197, 175] on button "Submit" at bounding box center [182, 176] width 98 height 11
